Goal: Information Seeking & Learning: Learn about a topic

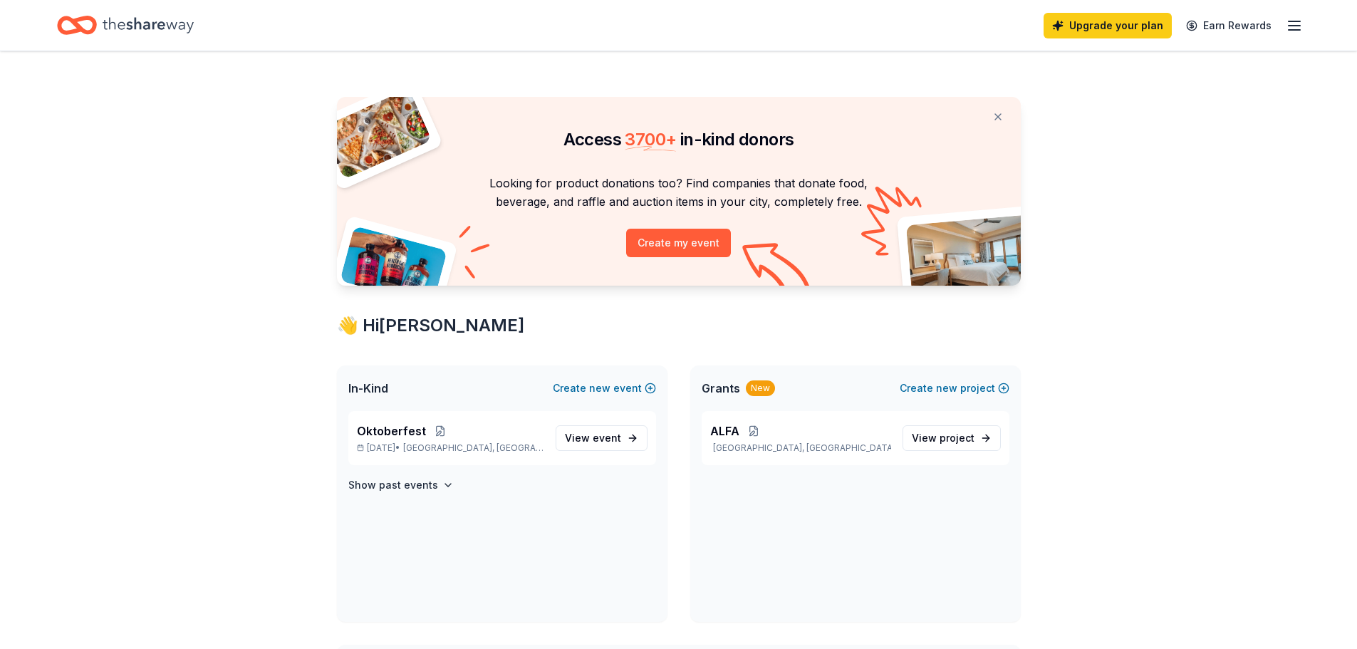
click at [1298, 24] on icon "button" at bounding box center [1294, 25] width 17 height 17
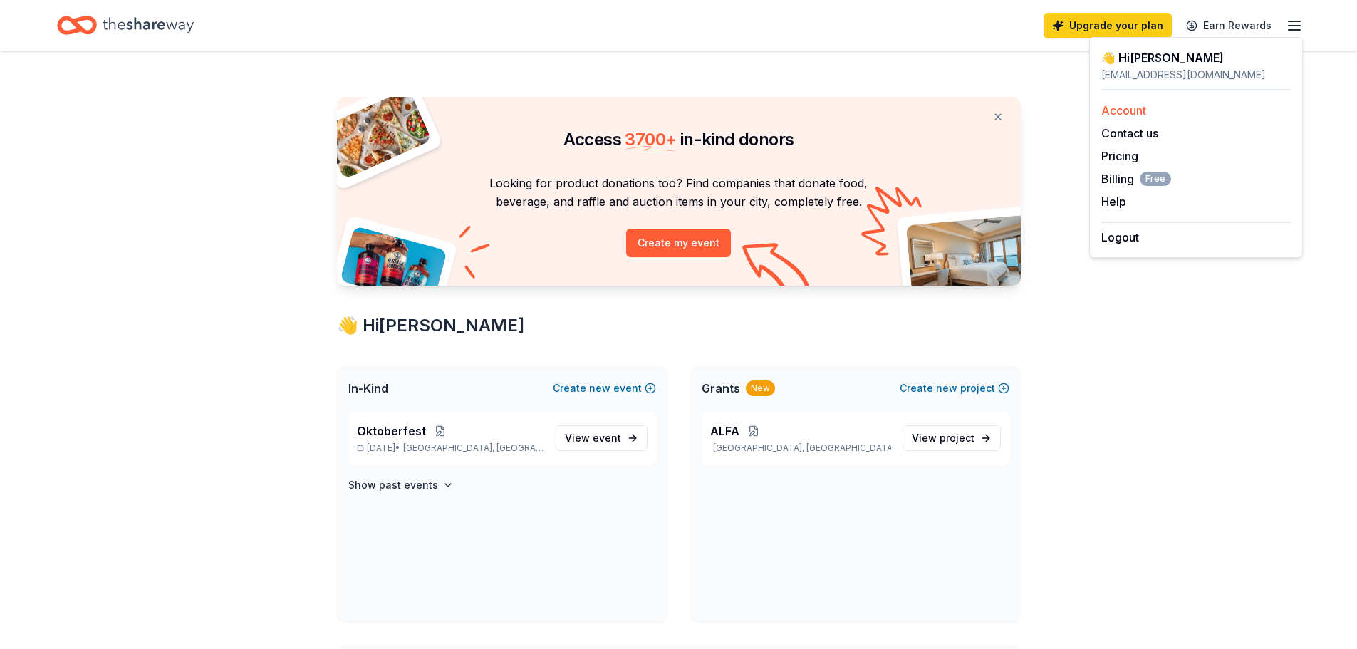
click at [1124, 108] on link "Account" at bounding box center [1123, 110] width 45 height 14
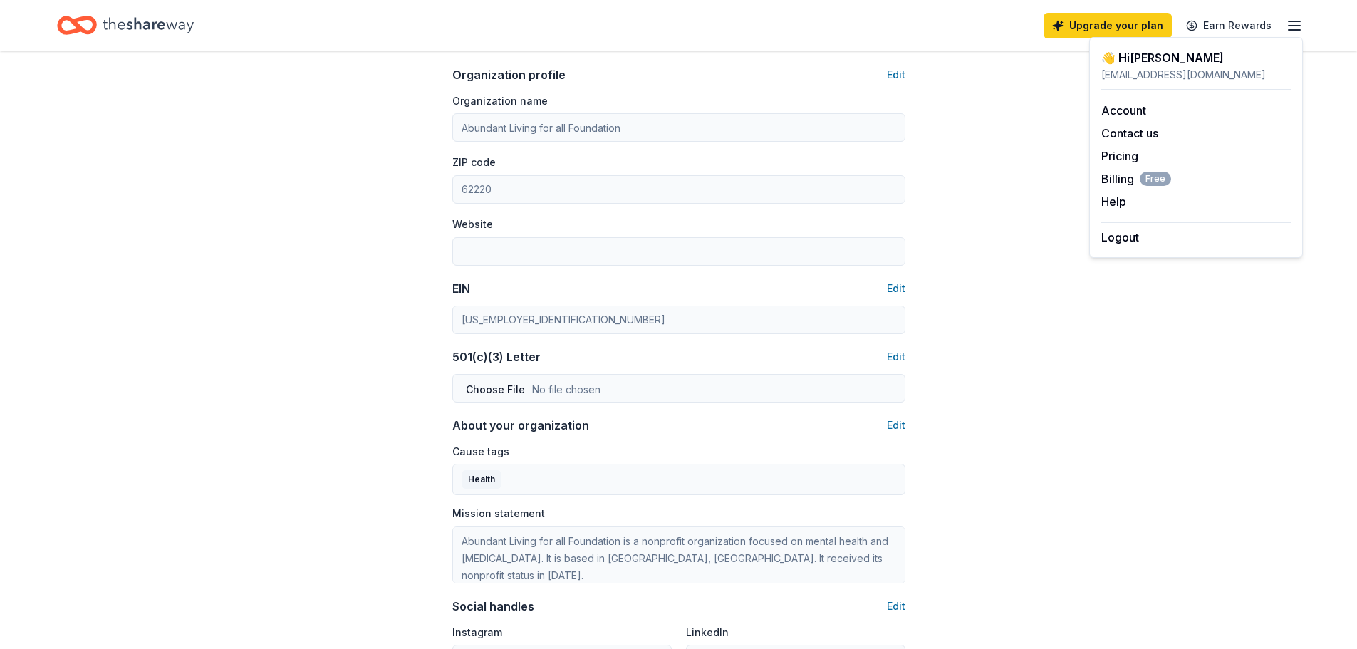
scroll to position [137, 0]
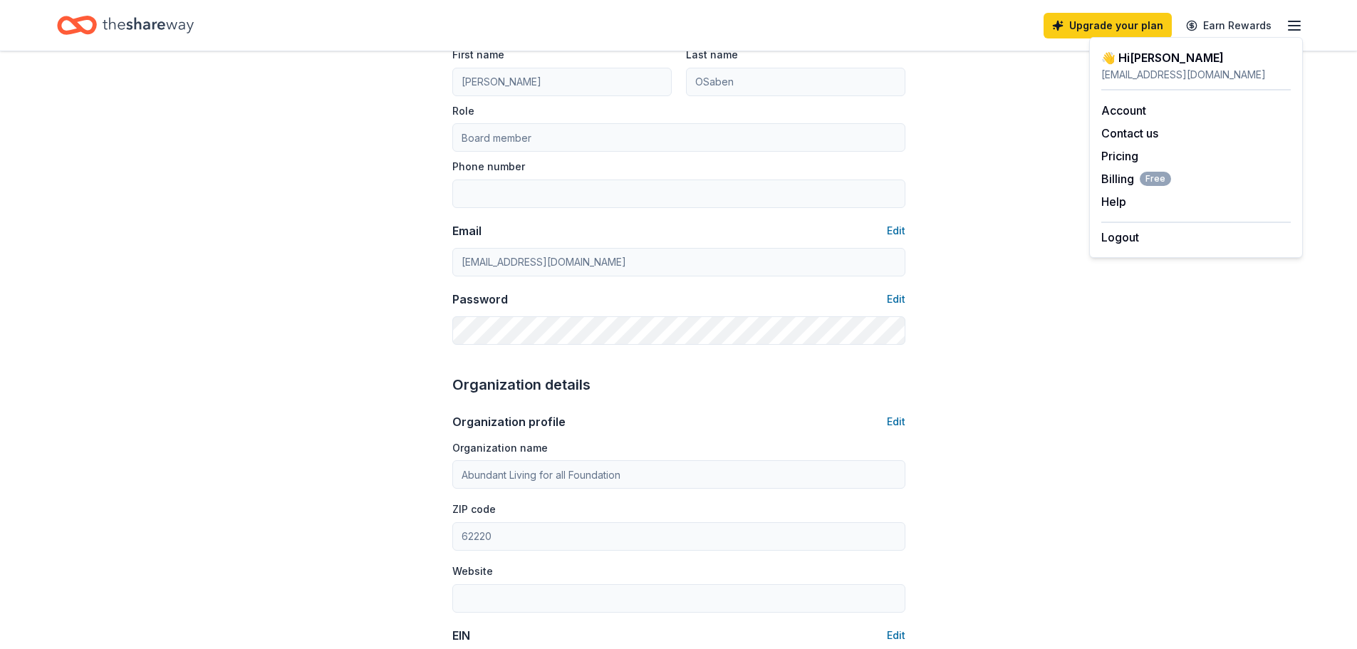
click at [159, 26] on icon "Home" at bounding box center [148, 25] width 91 height 16
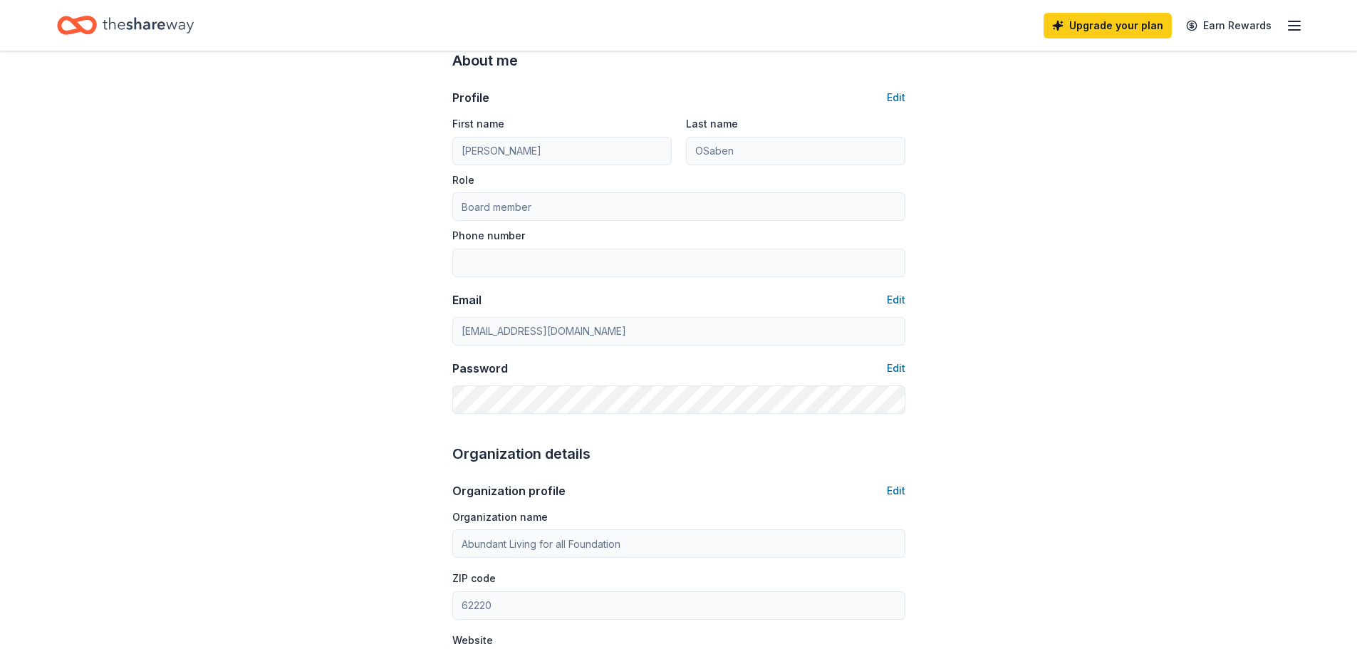
scroll to position [0, 0]
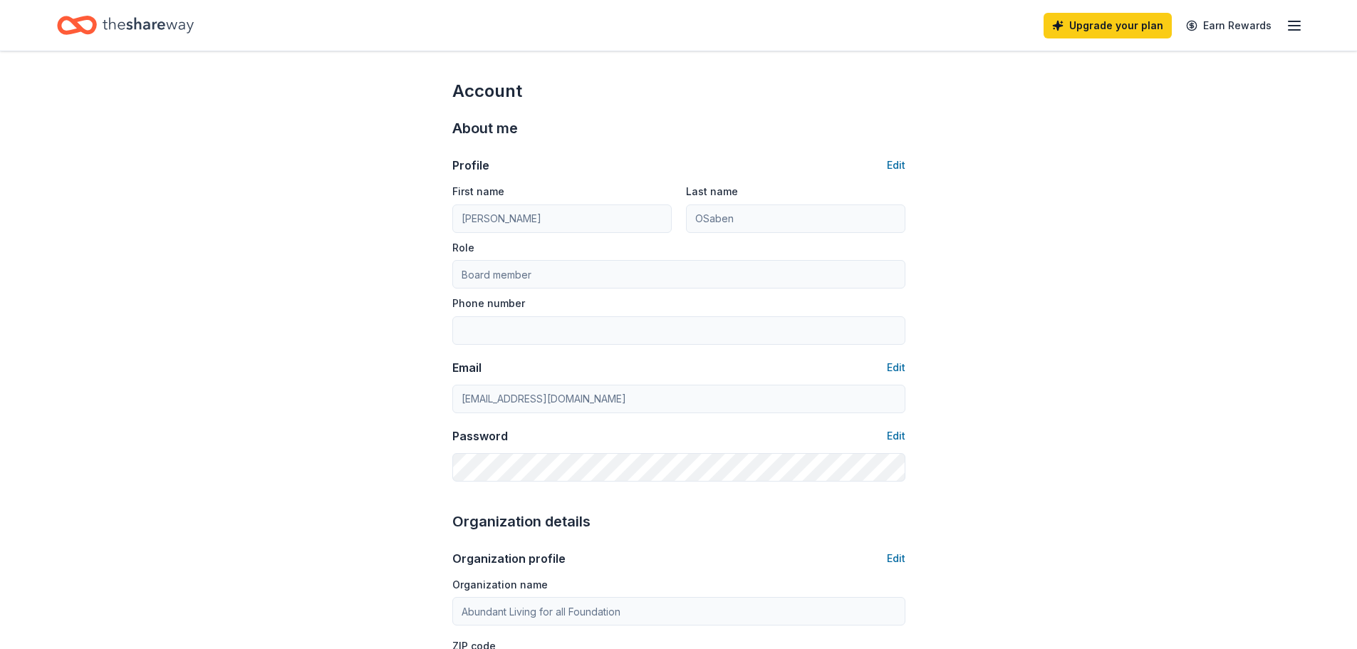
click at [132, 29] on icon "Home" at bounding box center [148, 25] width 91 height 29
click at [78, 29] on icon "Home" at bounding box center [84, 25] width 22 height 14
click at [1299, 28] on icon "button" at bounding box center [1294, 25] width 17 height 17
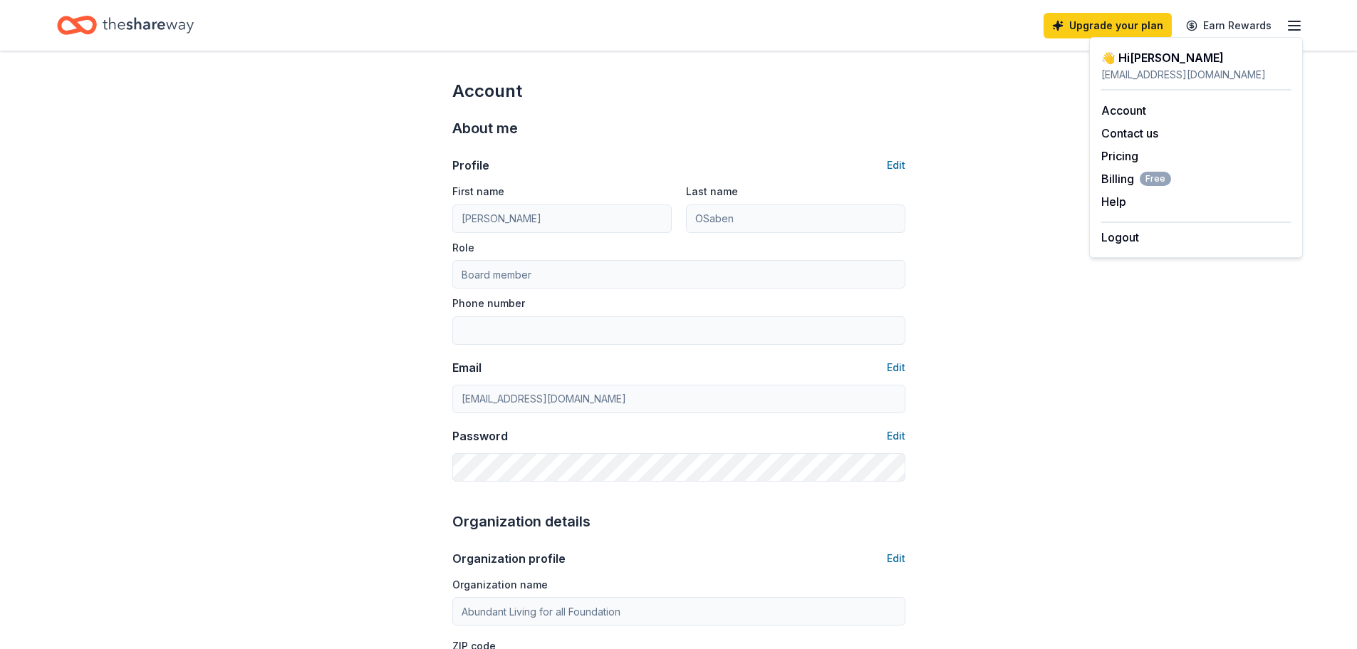
click at [104, 24] on icon "Home" at bounding box center [148, 25] width 91 height 29
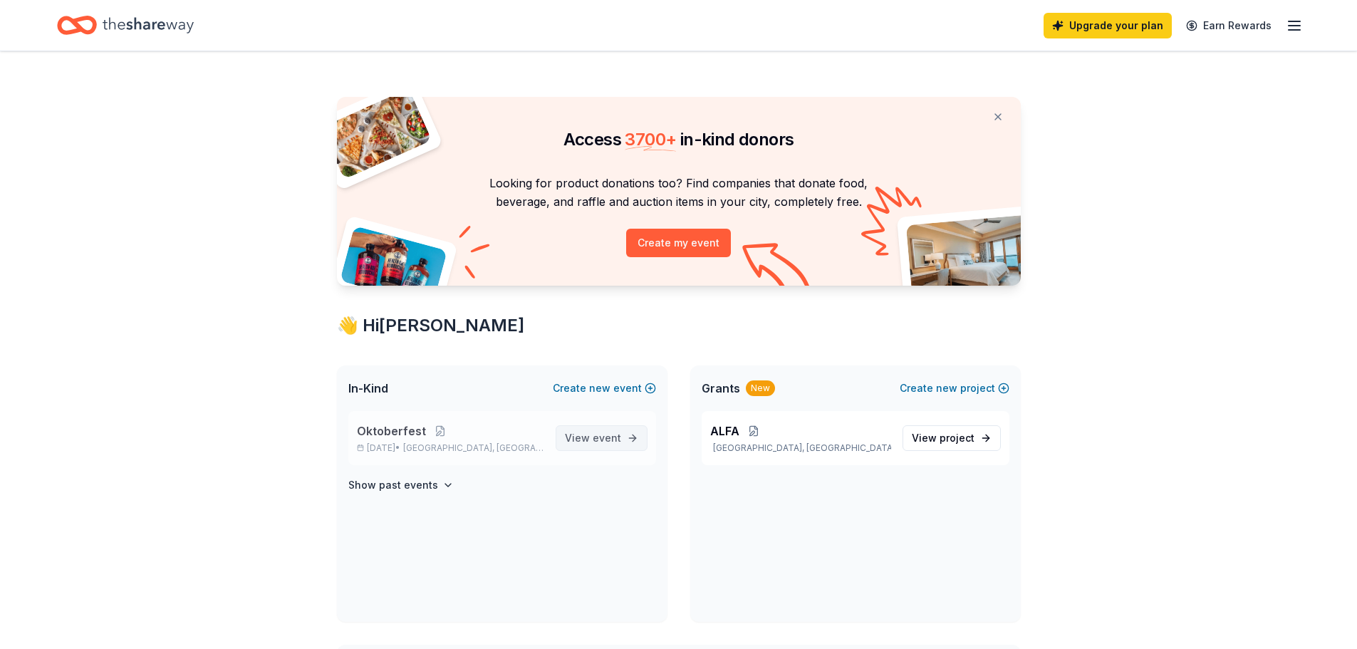
click at [628, 437] on link "View event" at bounding box center [602, 438] width 92 height 26
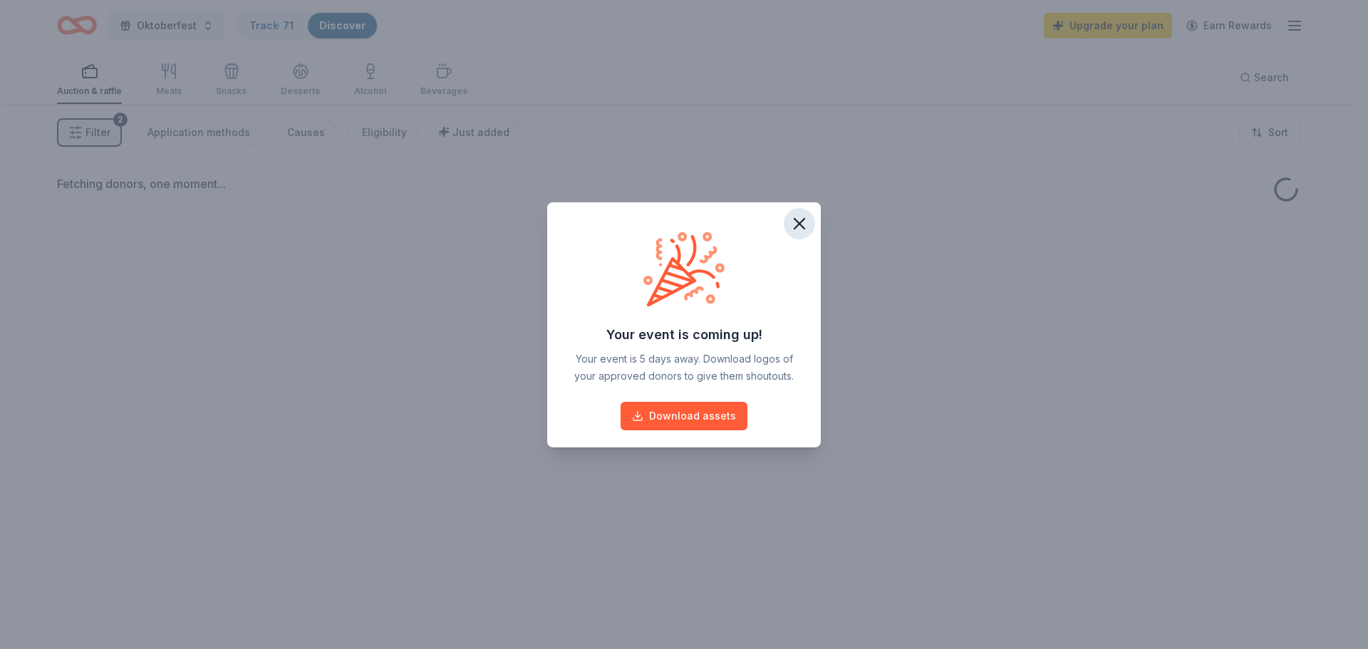
click at [800, 225] on icon "button" at bounding box center [799, 224] width 10 height 10
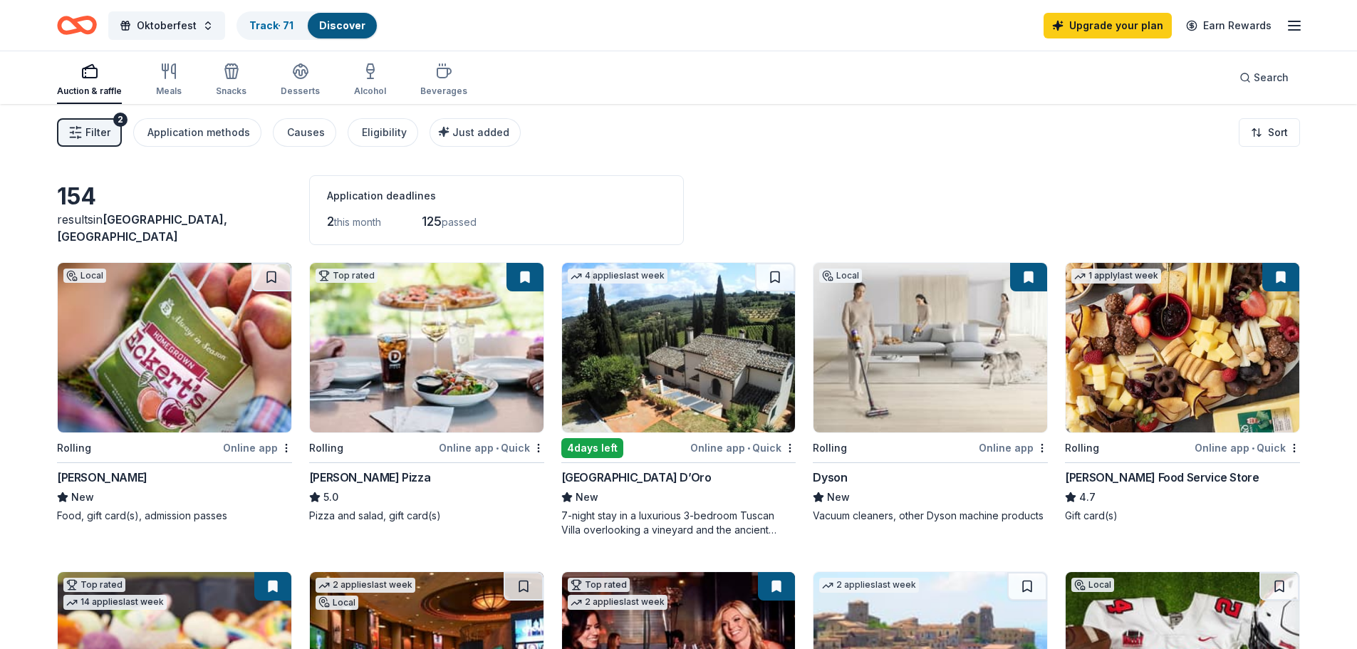
click at [98, 125] on span "Filter" at bounding box center [97, 132] width 25 height 17
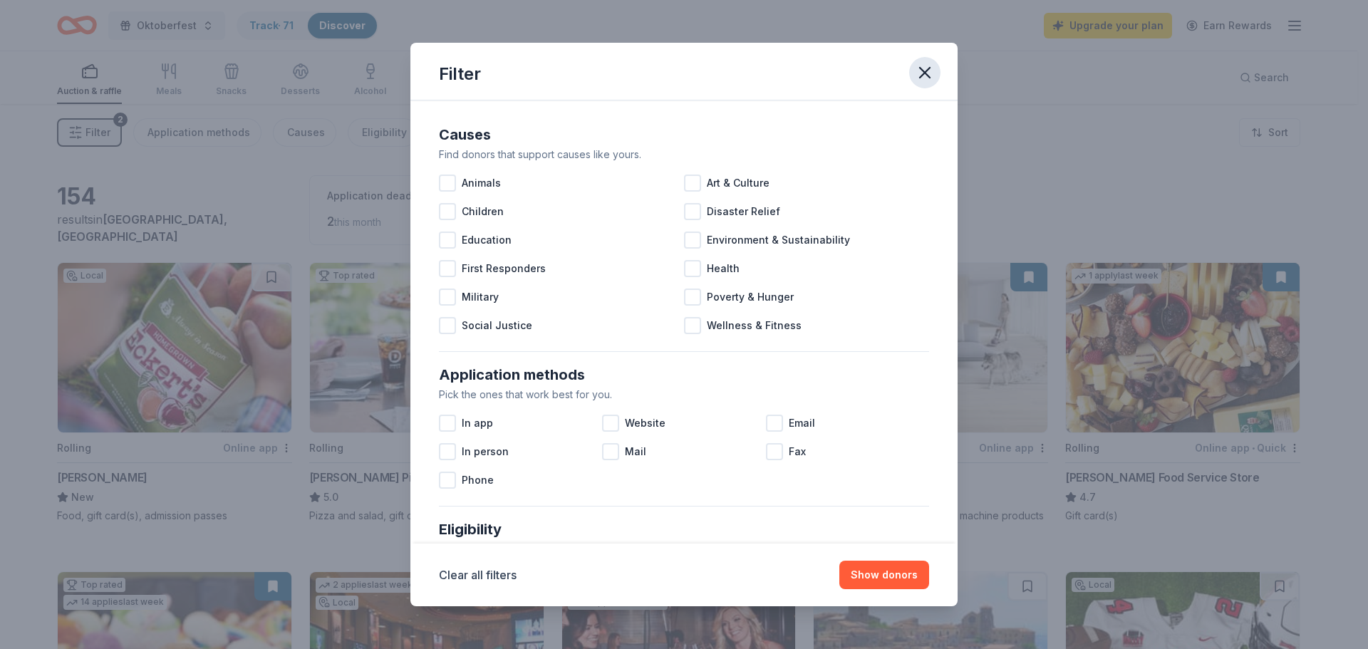
click at [925, 72] on icon "button" at bounding box center [925, 73] width 10 height 10
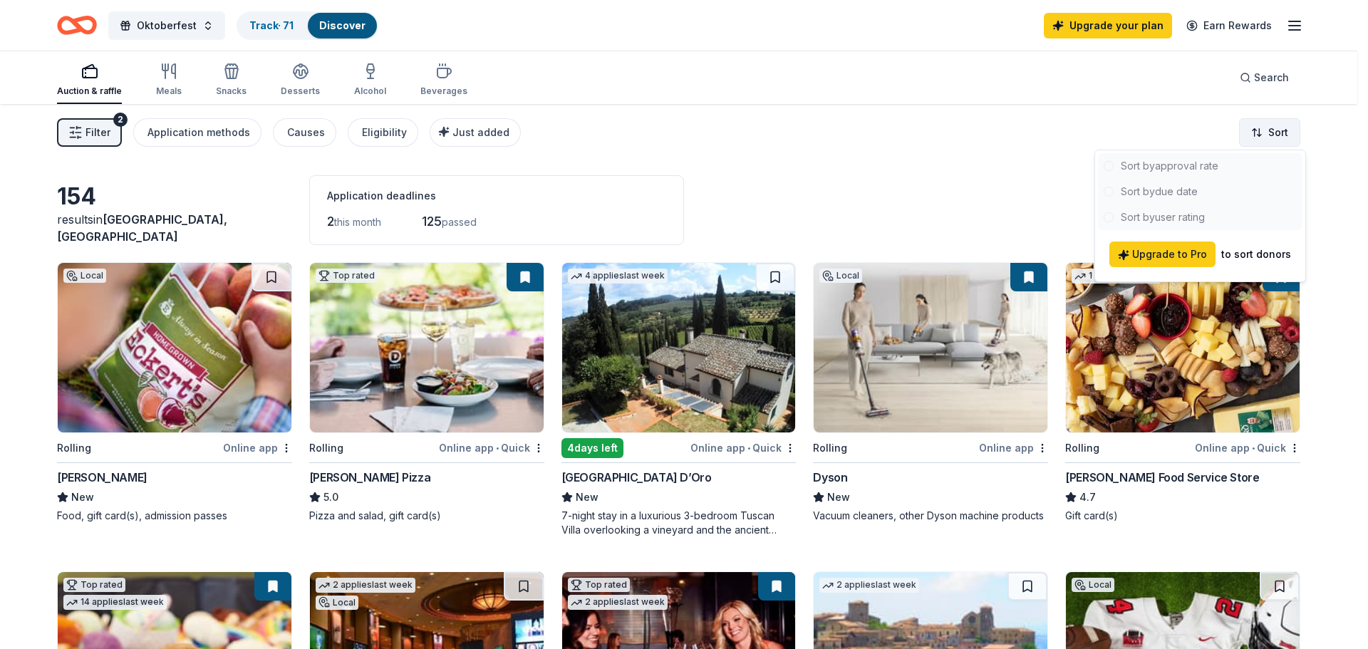
click at [1245, 133] on html "Oktoberfest Track · 71 Discover Upgrade your plan Earn Rewards Auction & raffle…" at bounding box center [684, 324] width 1368 height 649
drag, startPoint x: 729, startPoint y: 166, endPoint x: 531, endPoint y: 169, distance: 198.8
click at [729, 166] on html "Oktoberfest Track · 71 Discover Upgrade your plan Earn Rewards Auction & raffle…" at bounding box center [684, 324] width 1368 height 649
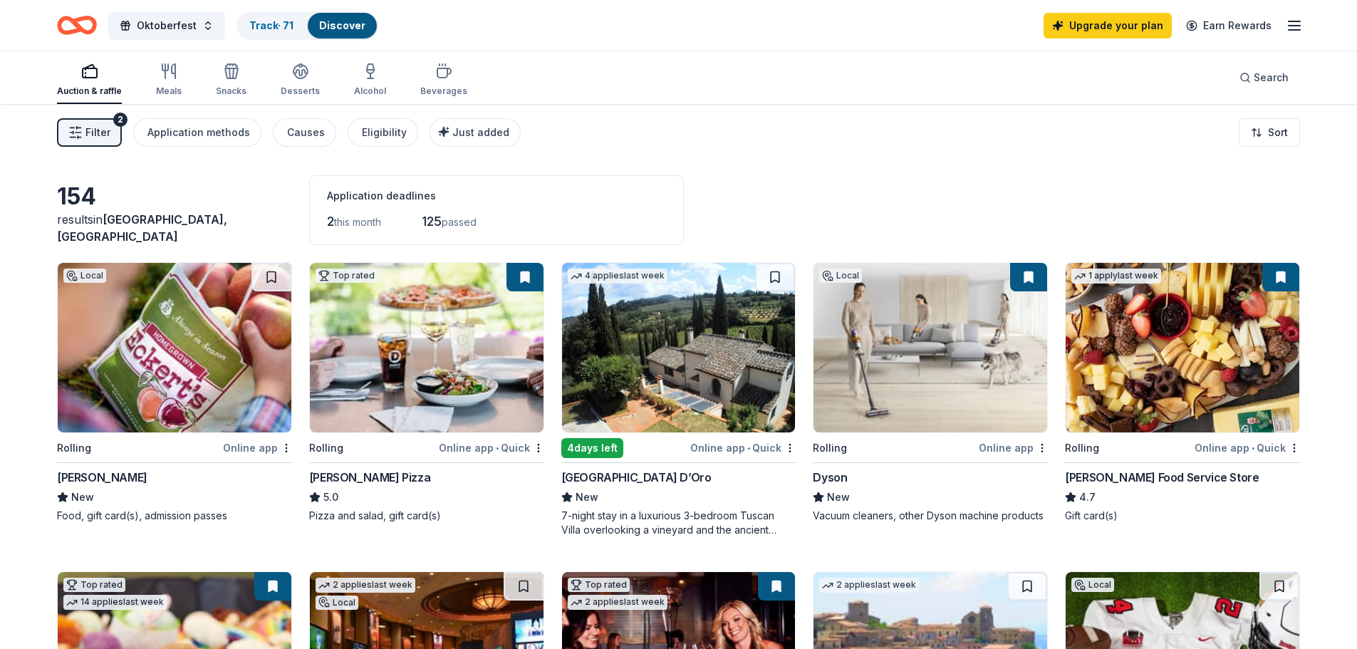
click at [412, 122] on div "Filter 2 Application methods Causes Eligibility Just added" at bounding box center [289, 132] width 464 height 28
click at [375, 130] on div "Eligibility" at bounding box center [384, 132] width 45 height 17
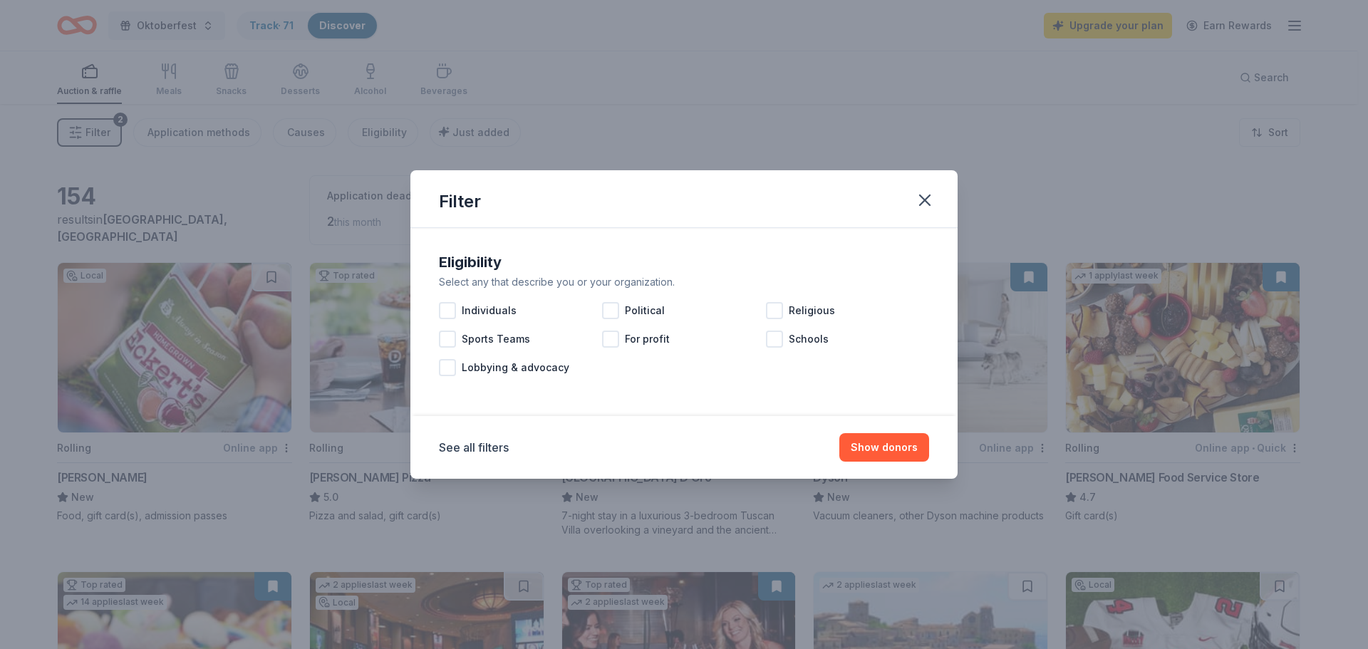
click at [942, 199] on div "Filter" at bounding box center [683, 199] width 547 height 58
click at [932, 199] on icon "button" at bounding box center [925, 200] width 20 height 20
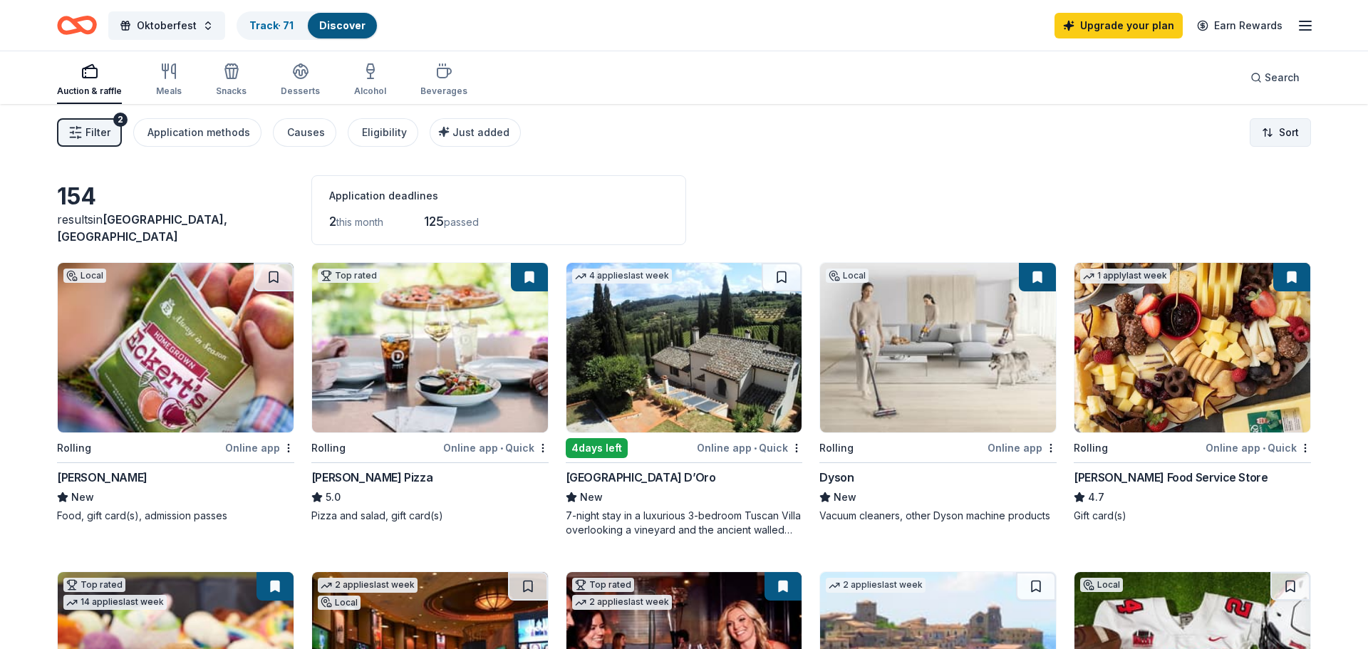
click at [1261, 139] on html "Oktoberfest Track · 71 Discover Upgrade your plan Earn Rewards Auction & raffle…" at bounding box center [684, 324] width 1368 height 649
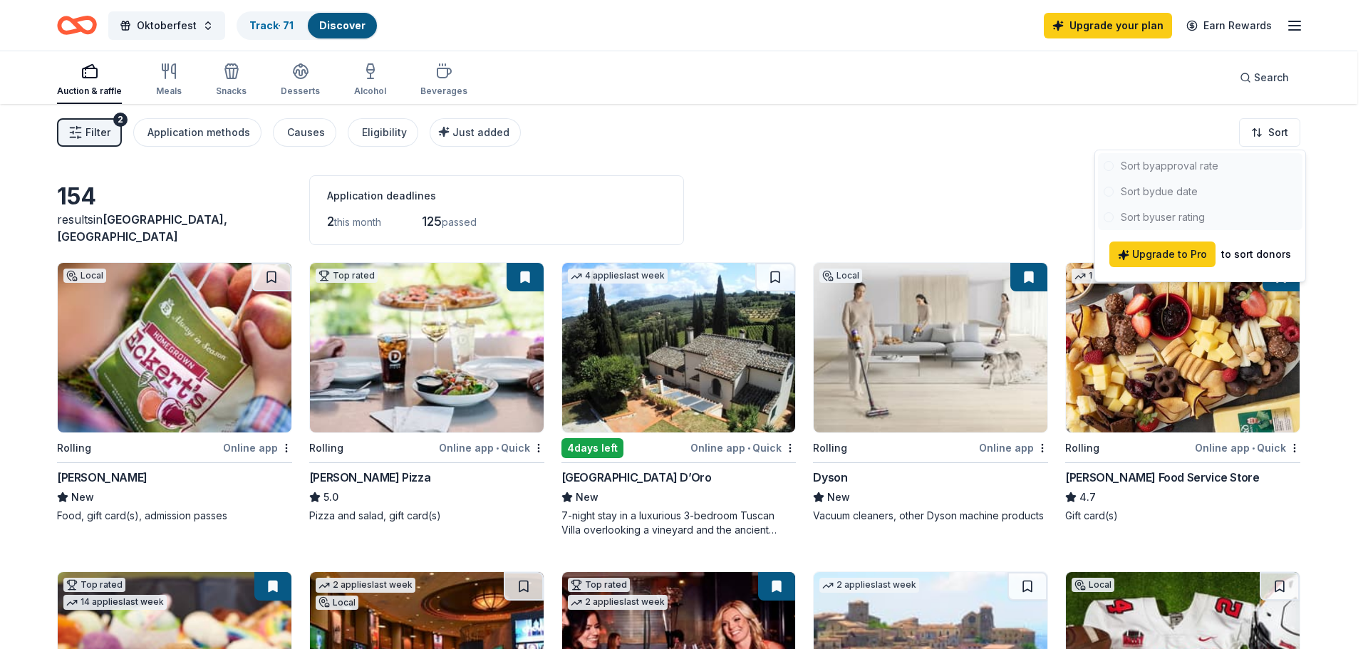
click at [1347, 219] on html "Oktoberfest Track · 71 Discover Upgrade your plan Earn Rewards Auction & raffle…" at bounding box center [684, 324] width 1368 height 649
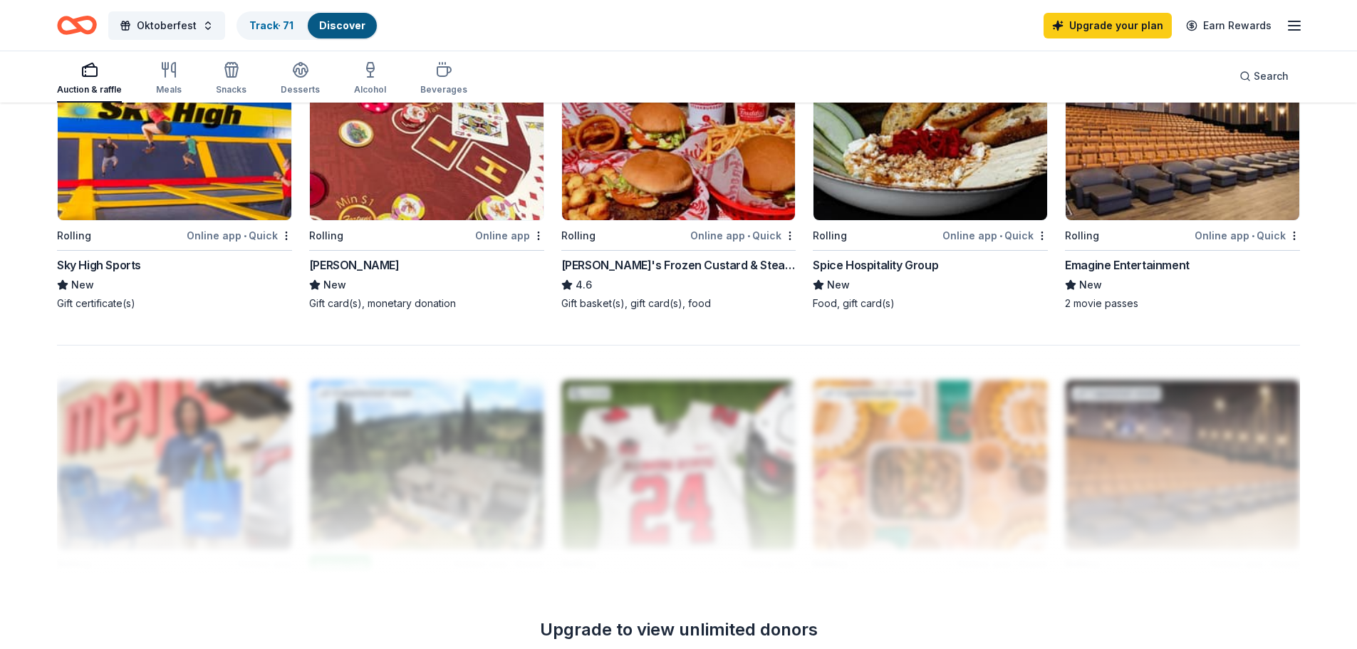
scroll to position [1407, 0]
